Goal: Information Seeking & Learning: Learn about a topic

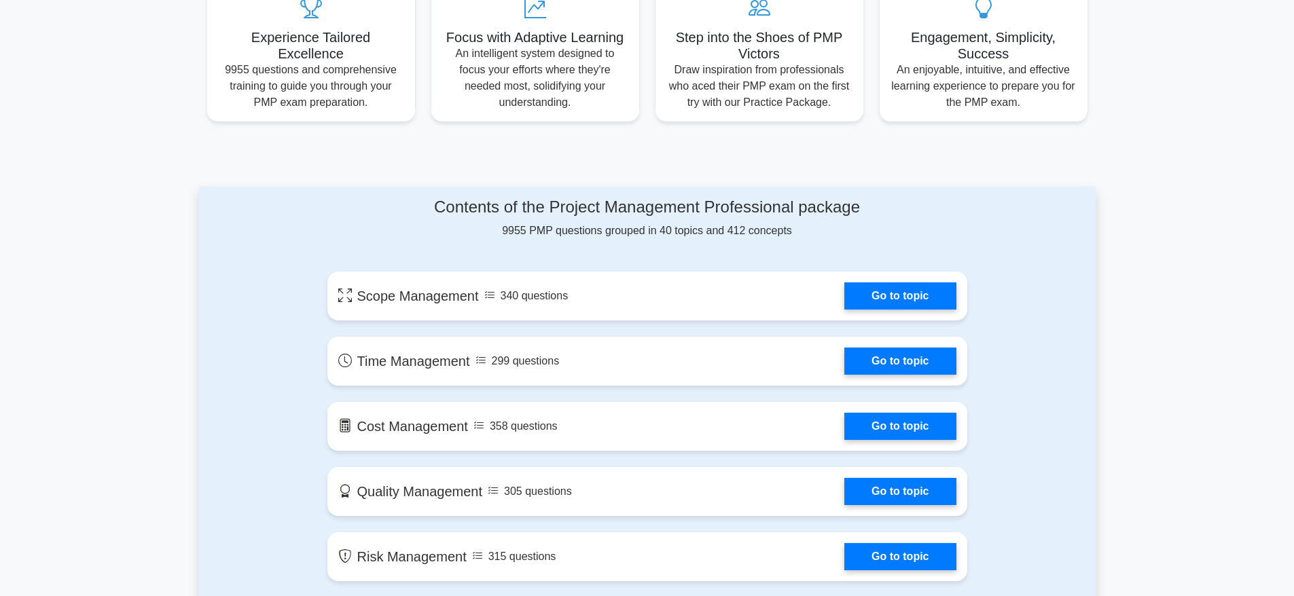
scroll to position [543, 0]
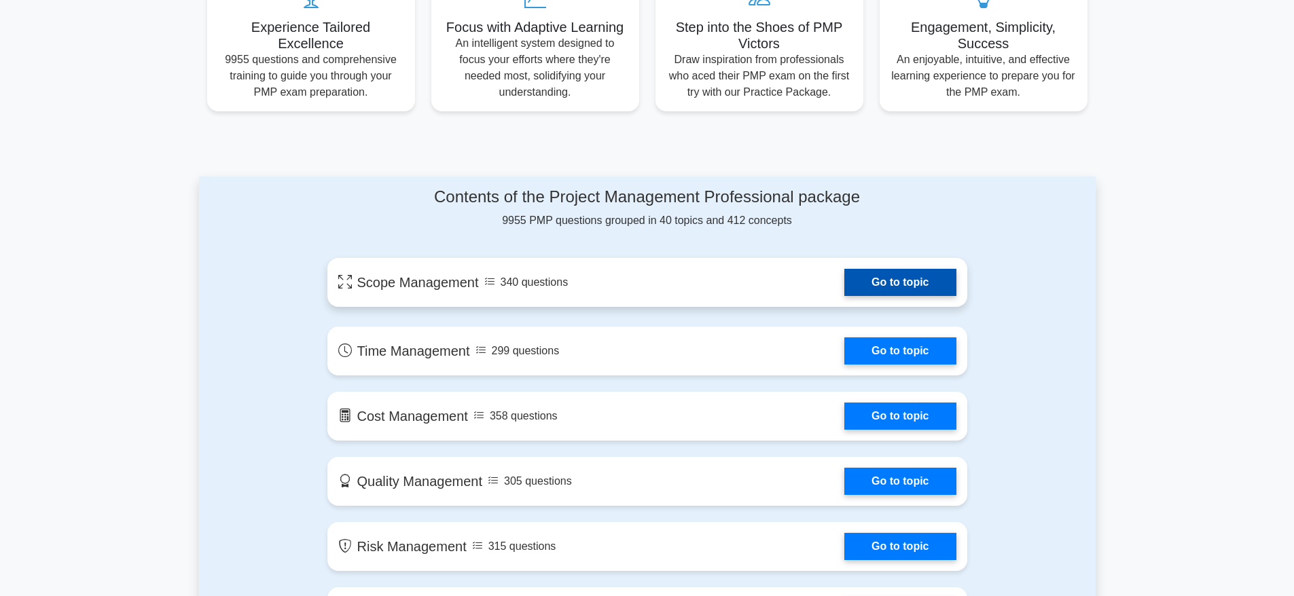
click at [908, 286] on link "Go to topic" at bounding box center [899, 282] width 111 height 27
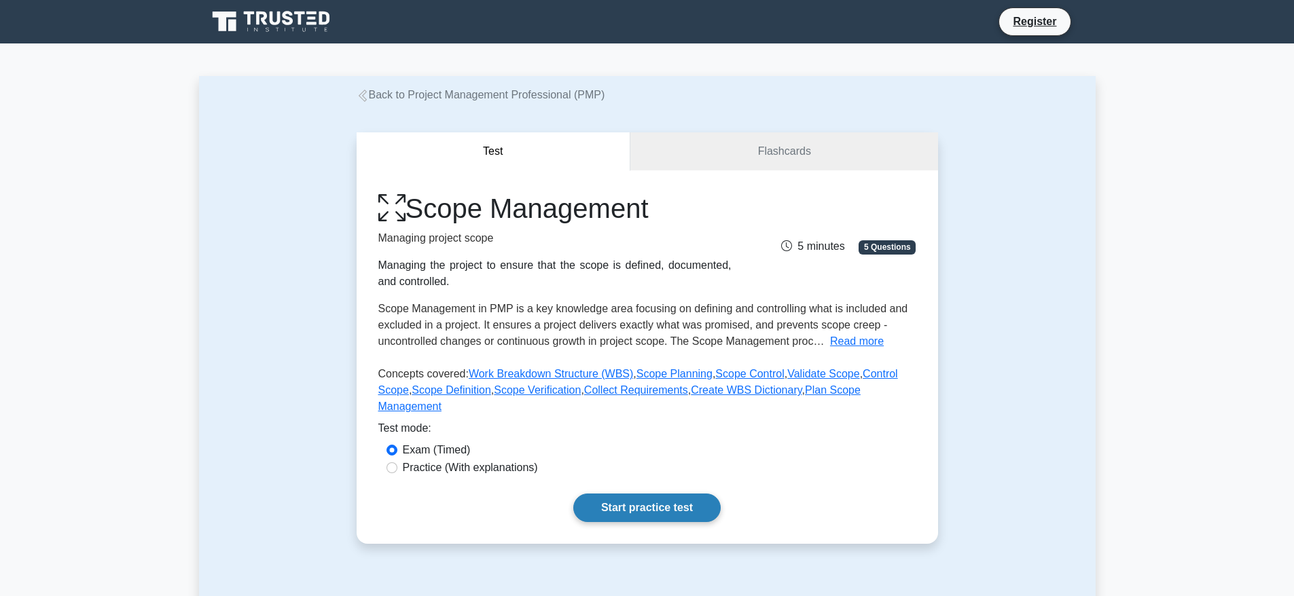
click at [662, 494] on link "Start practice test" at bounding box center [646, 508] width 147 height 29
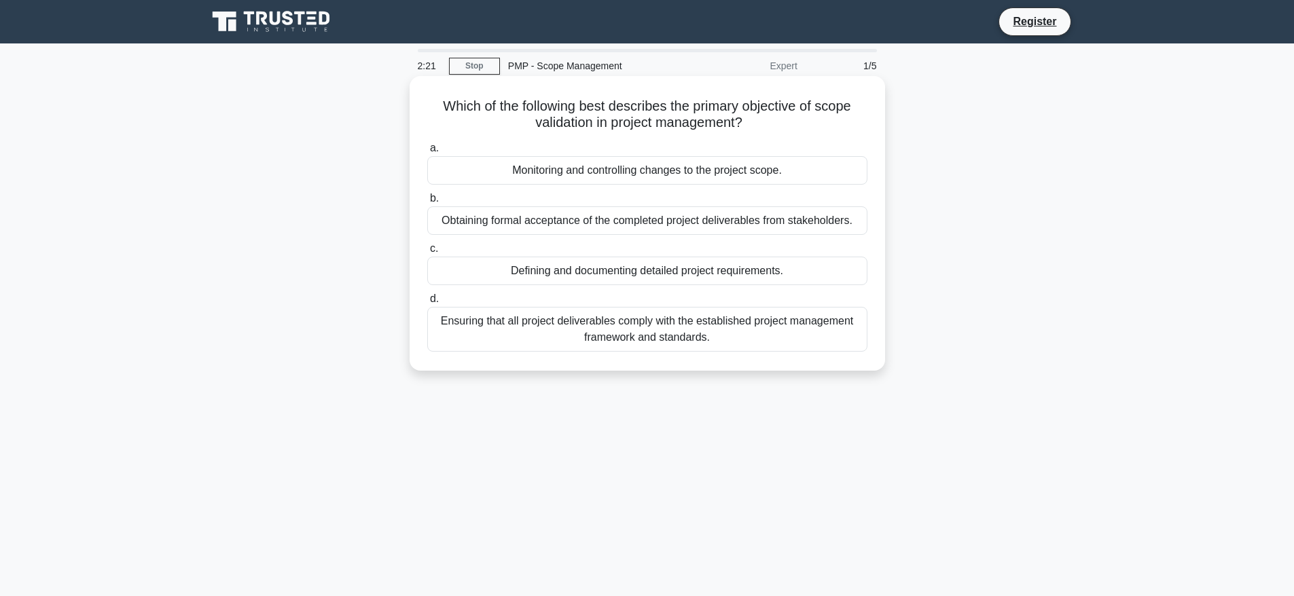
click at [609, 326] on div "Ensuring that all project deliverables comply with the established project mana…" at bounding box center [647, 329] width 440 height 45
click at [427, 304] on input "d. Ensuring that all project deliverables comply with the established project m…" at bounding box center [427, 299] width 0 height 9
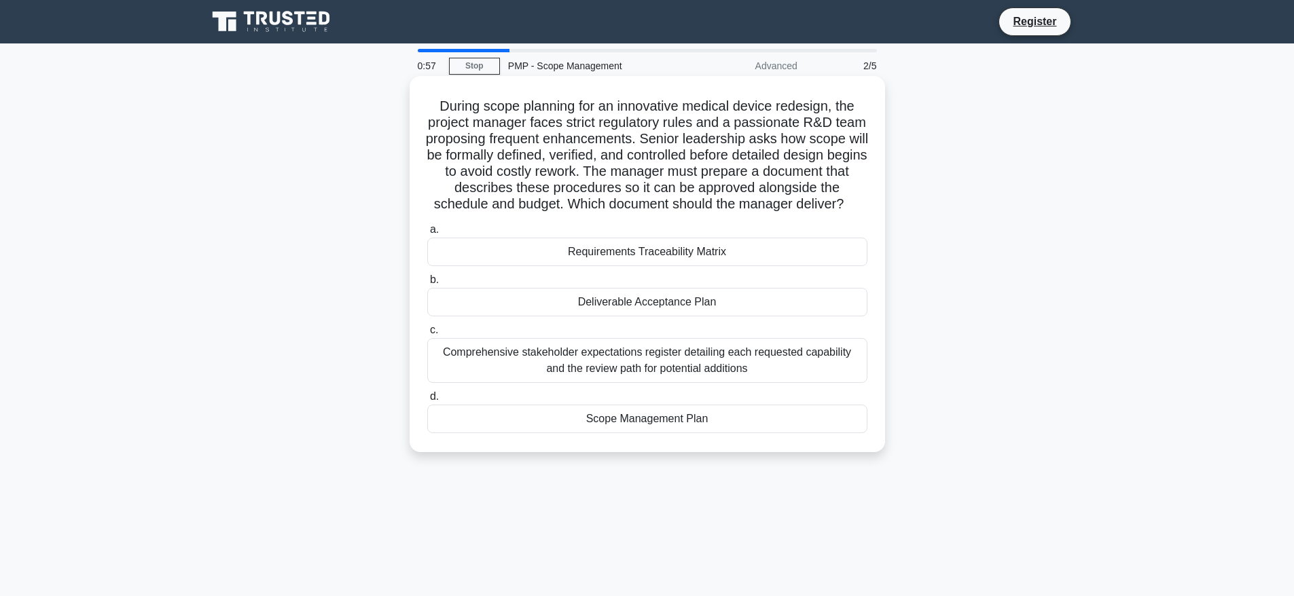
click at [653, 376] on div "Comprehensive stakeholder expectations register detailing each requested capabi…" at bounding box center [647, 360] width 440 height 45
click at [427, 335] on input "c. Comprehensive stakeholder expectations register detailing each requested cap…" at bounding box center [427, 330] width 0 height 9
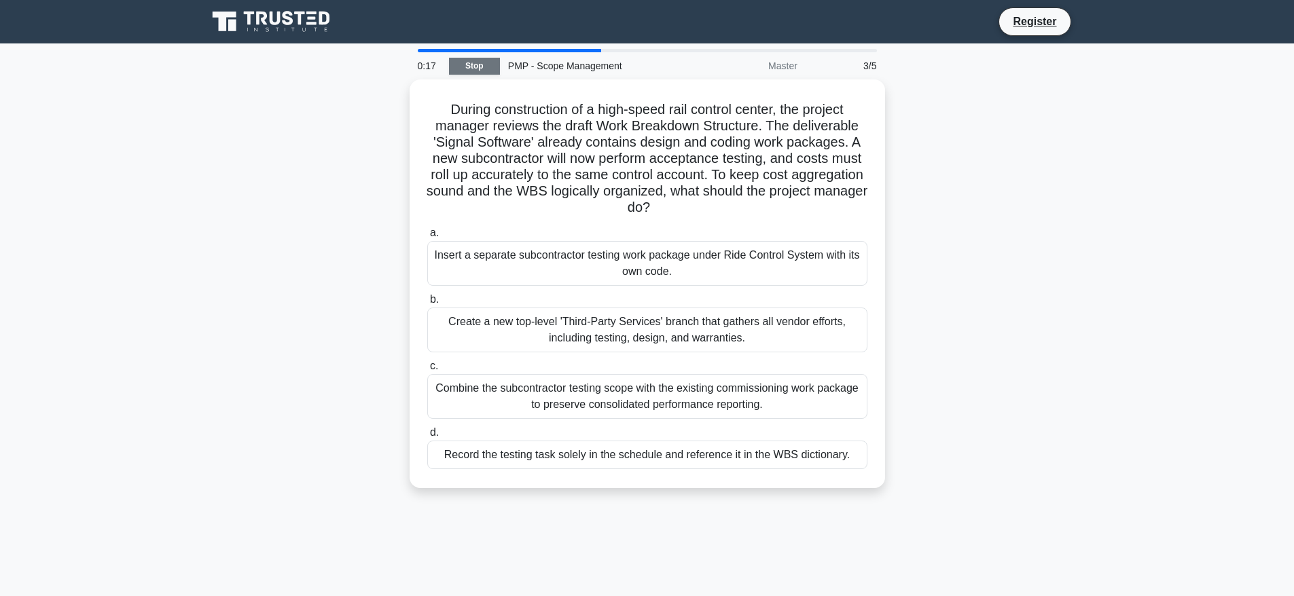
click at [475, 67] on link "Stop" at bounding box center [474, 66] width 51 height 17
